Goal: Transaction & Acquisition: Purchase product/service

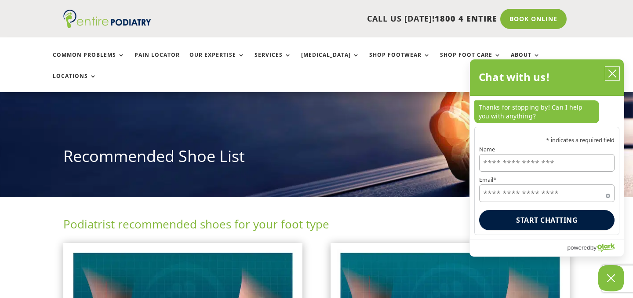
click at [614, 73] on icon "close chatbox" at bounding box center [612, 73] width 7 height 7
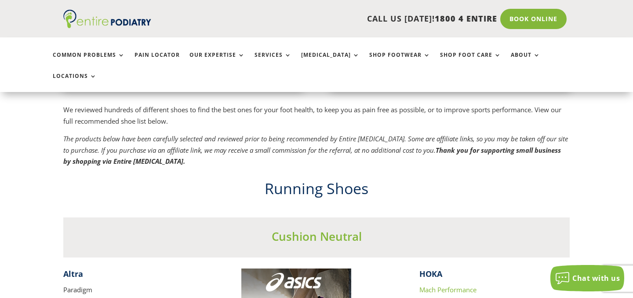
scroll to position [698, 0]
click at [392, 51] on ul "Common Problems Pain Locator Our Expertise Services Orthotics Shop Footwear Sho…" at bounding box center [316, 64] width 537 height 55
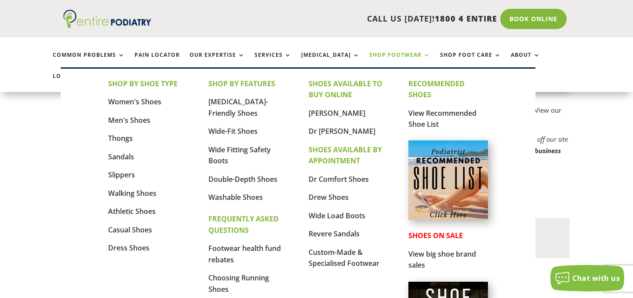
click at [405, 56] on link "Shop Footwear" at bounding box center [399, 61] width 61 height 19
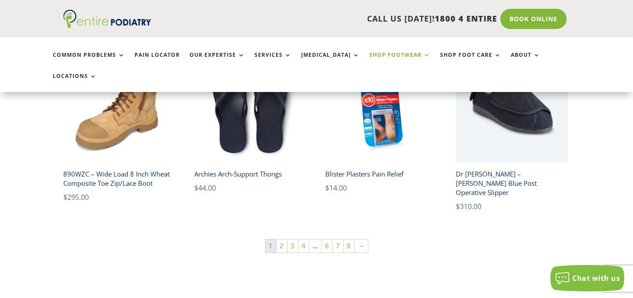
scroll to position [651, 0]
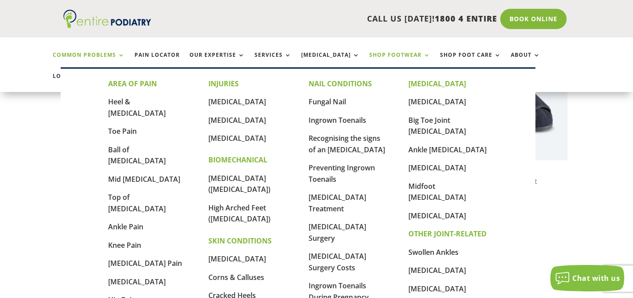
click at [119, 55] on link "Common Problems" at bounding box center [89, 61] width 72 height 19
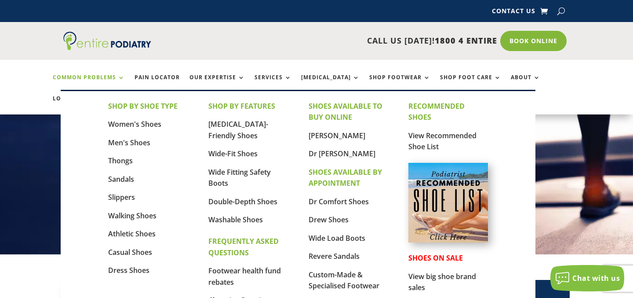
click at [429, 262] on strong "SHOES ON SALE" at bounding box center [435, 258] width 55 height 10
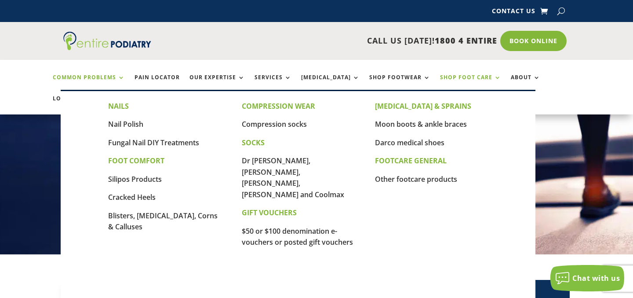
click at [471, 76] on link "Shop Foot Care" at bounding box center [470, 83] width 61 height 19
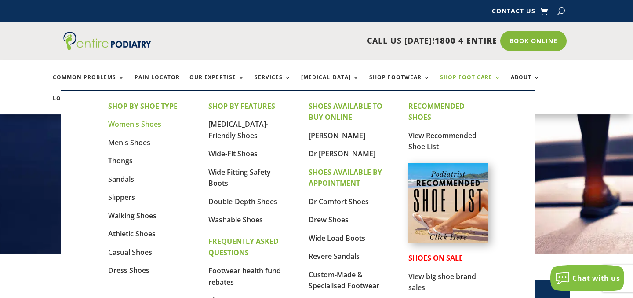
click at [149, 127] on link "Women's Shoes" at bounding box center [134, 124] width 53 height 10
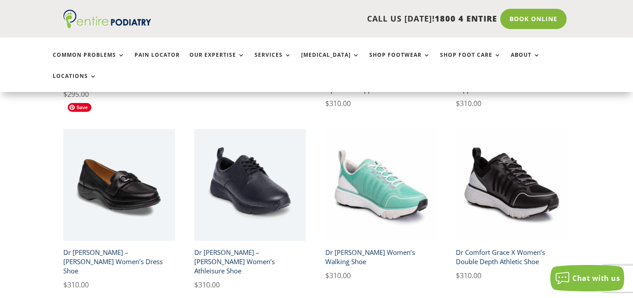
scroll to position [536, 0]
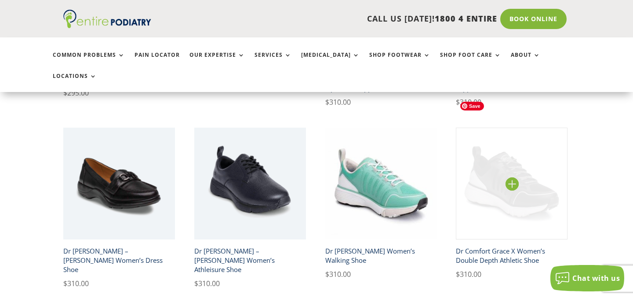
click at [483, 152] on img at bounding box center [512, 183] width 112 height 112
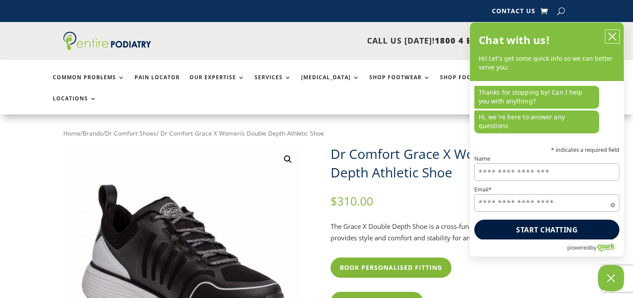
click at [614, 41] on icon "close chatbox" at bounding box center [612, 36] width 9 height 9
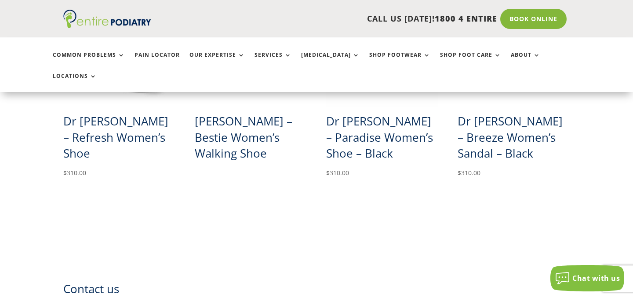
scroll to position [589, 0]
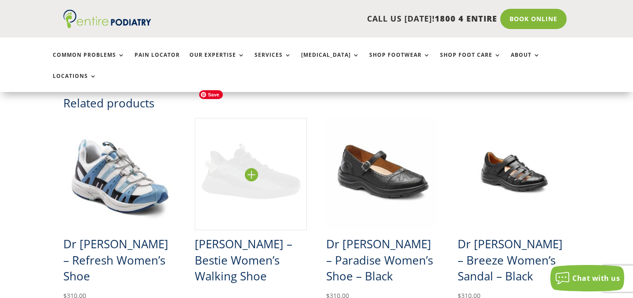
click at [256, 150] on img at bounding box center [251, 174] width 112 height 112
